Goal: Find contact information: Find contact information

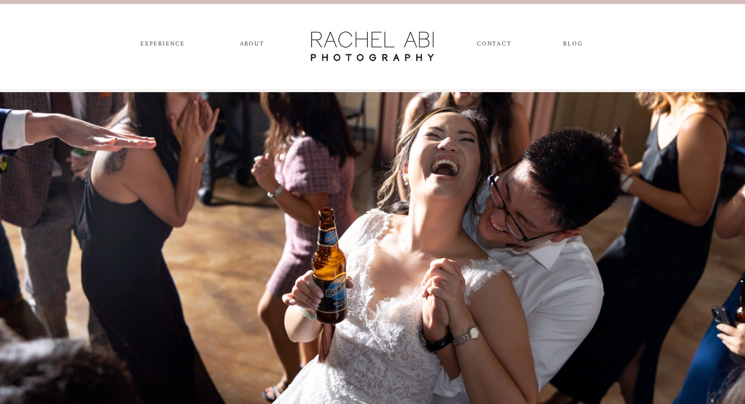
click at [168, 44] on nav "experience" at bounding box center [162, 46] width 53 height 11
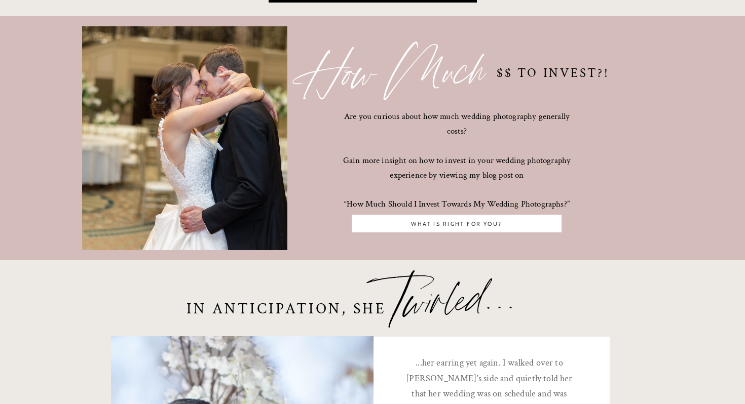
scroll to position [3230, 0]
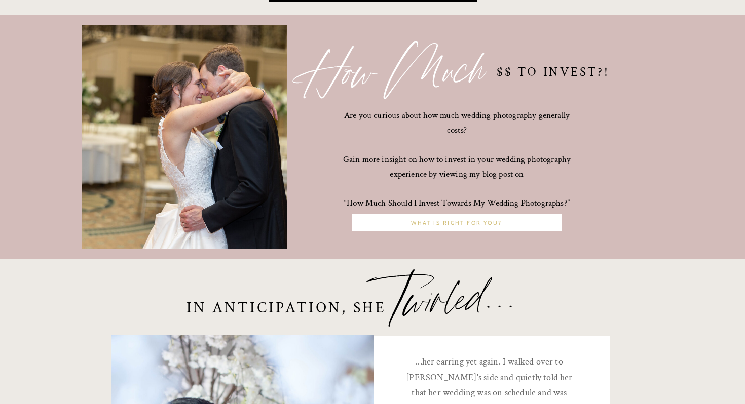
click at [396, 220] on nav "What is right for you?" at bounding box center [456, 223] width 205 height 9
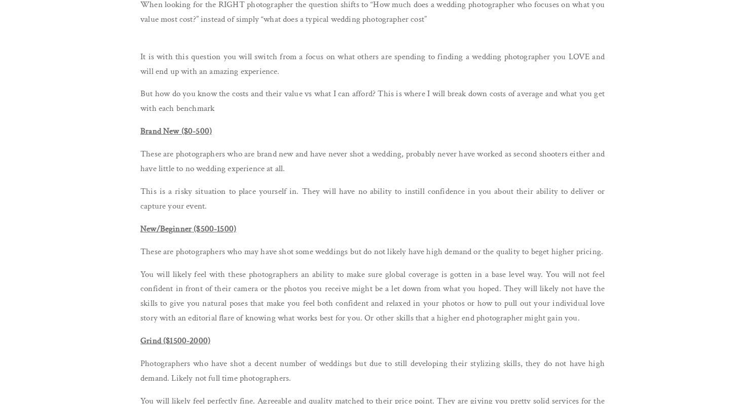
scroll to position [2033, 0]
click at [220, 230] on strong "New/Beginner ($500-1500)" at bounding box center [188, 229] width 96 height 11
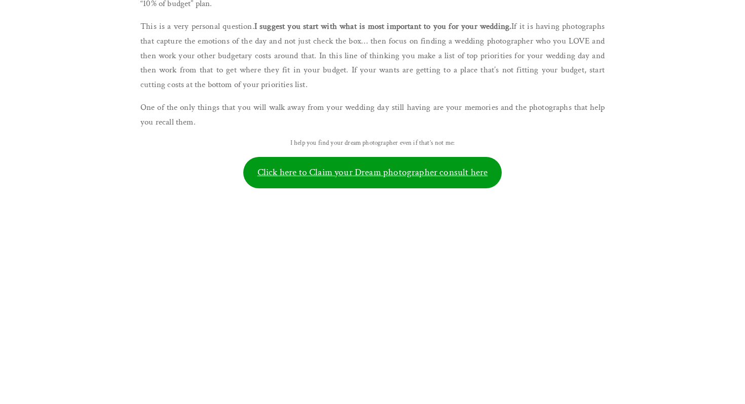
scroll to position [4596, 0]
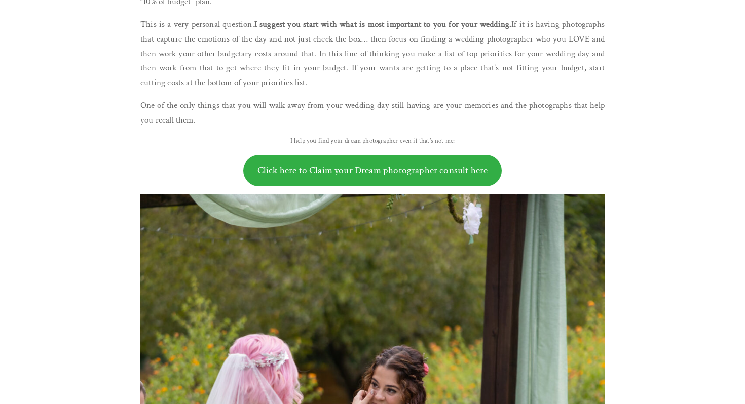
click at [307, 172] on link "Click here to Claim your Dream photographer consult here" at bounding box center [372, 170] width 258 height 31
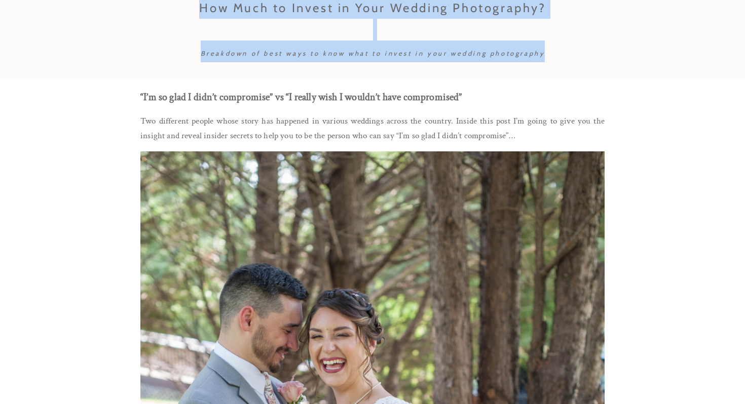
scroll to position [0, 0]
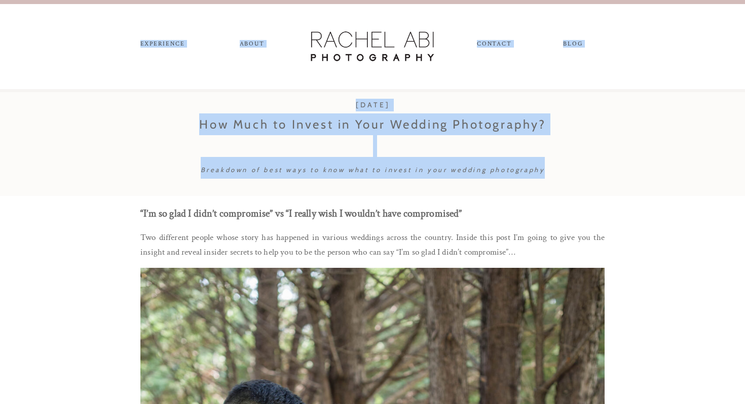
drag, startPoint x: 744, startPoint y: 186, endPoint x: 713, endPoint y: -71, distance: 259.3
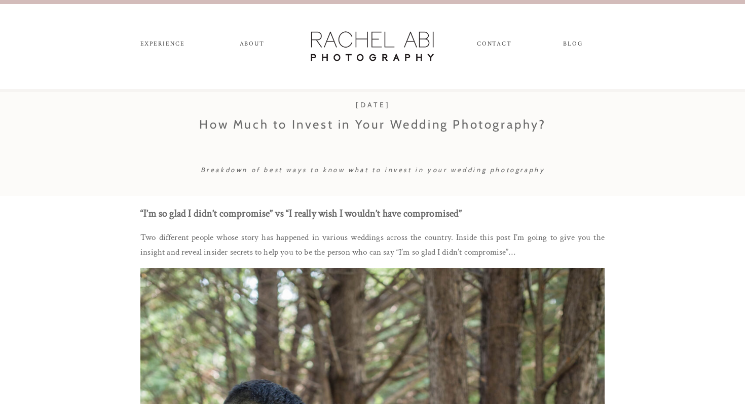
click at [498, 47] on nav "CONTACT" at bounding box center [494, 46] width 34 height 11
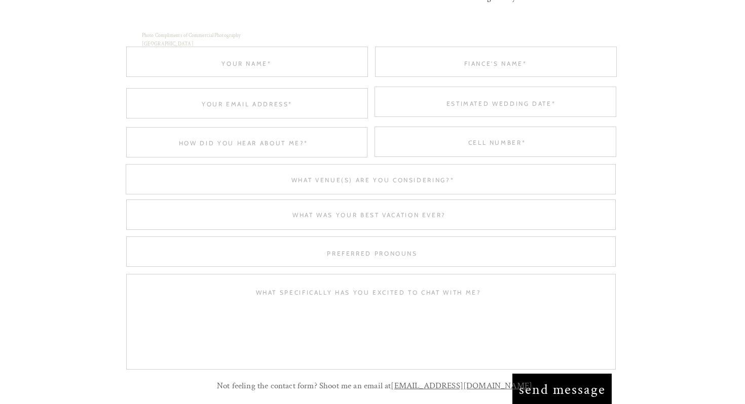
scroll to position [621, 0]
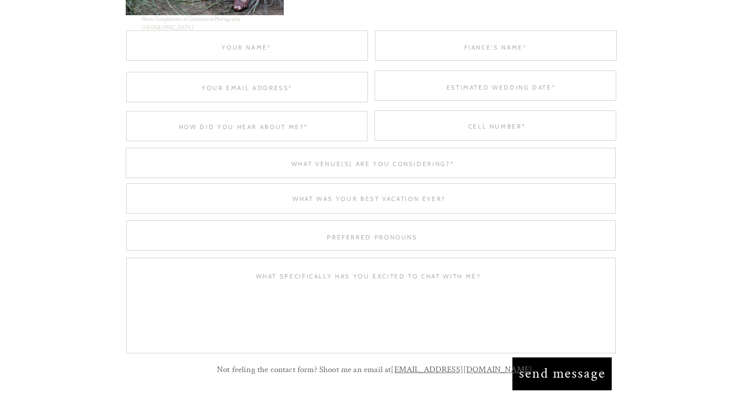
click at [428, 164] on textarea at bounding box center [373, 164] width 486 height 8
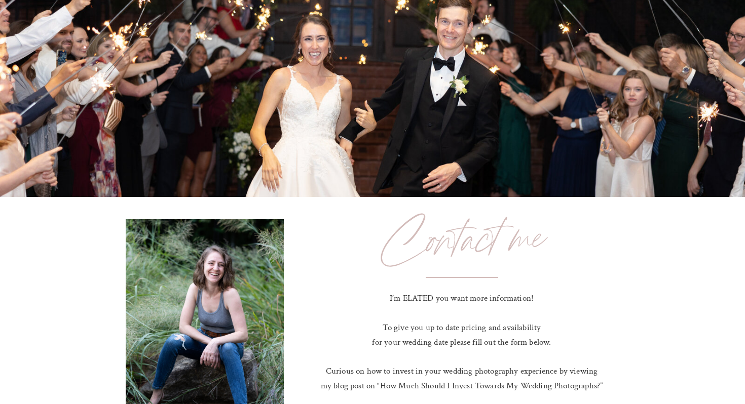
scroll to position [0, 0]
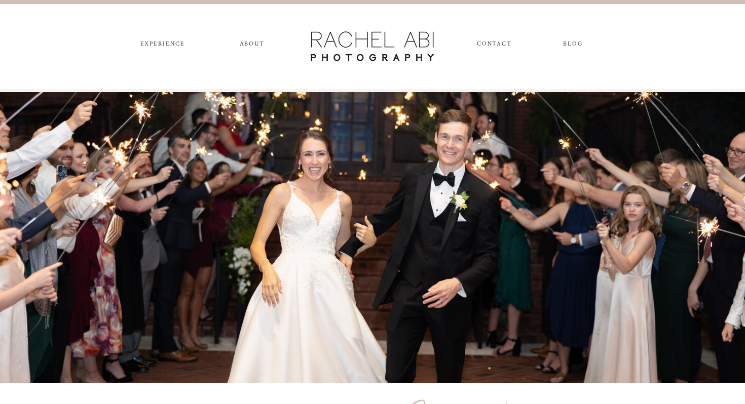
click at [172, 42] on nav "experience" at bounding box center [162, 46] width 53 height 11
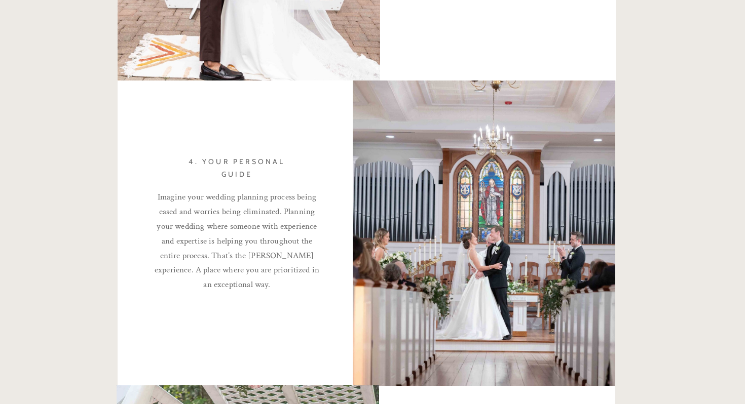
scroll to position [1974, 0]
